Goal: Ask a question: Seek information or help from site administrators or community

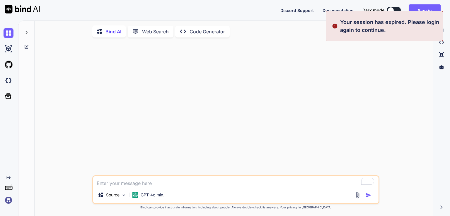
type textarea "x"
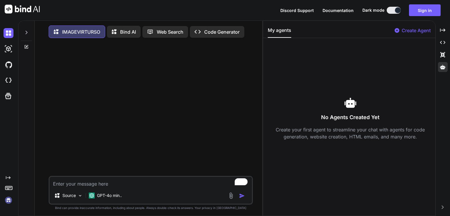
scroll to position [2, 0]
